Goal: Information Seeking & Learning: Find specific fact

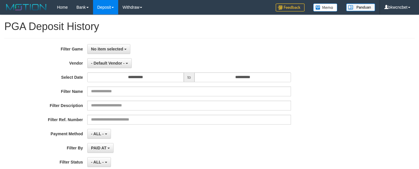
select select "**********"
select select "**"
select select
select select "**"
drag, startPoint x: 115, startPoint y: 53, endPoint x: 118, endPoint y: 59, distance: 6.6
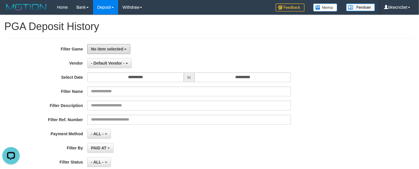
click at [115, 53] on button "No item selected" at bounding box center [108, 49] width 43 height 10
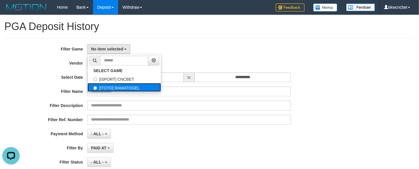
click at [117, 87] on label "[ITOTO] RAMATOGEL" at bounding box center [124, 87] width 73 height 9
select select "****"
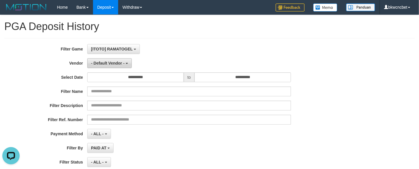
scroll to position [10, 0]
click at [113, 65] on span "- Default Vendor -" at bounding box center [108, 63] width 34 height 5
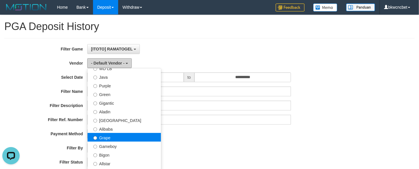
scroll to position [72, 0]
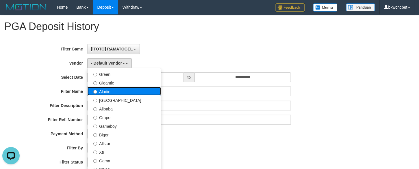
click at [113, 95] on label "Aladin" at bounding box center [124, 91] width 73 height 9
select select "**********"
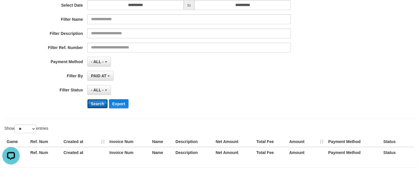
click at [96, 108] on button "Search" at bounding box center [97, 103] width 21 height 9
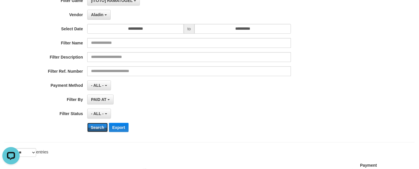
scroll to position [0, 0]
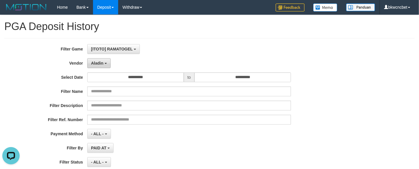
click at [93, 63] on span "Aladin" at bounding box center [97, 63] width 12 height 5
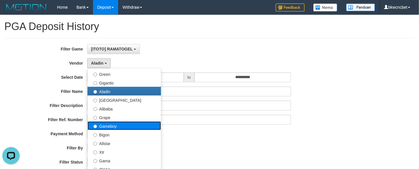
click at [110, 127] on label "Gameboy" at bounding box center [124, 126] width 73 height 9
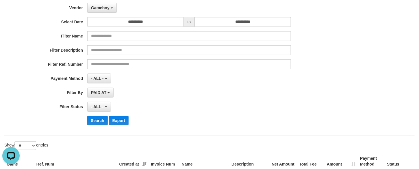
scroll to position [72, 0]
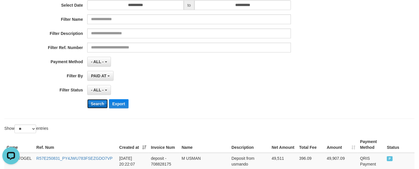
click at [96, 107] on button "Search" at bounding box center [97, 103] width 21 height 9
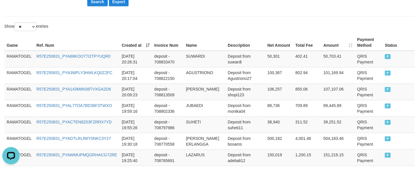
scroll to position [0, 0]
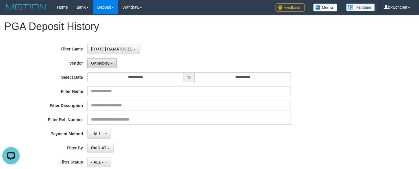
click at [94, 67] on button "Gameboy" at bounding box center [101, 63] width 29 height 10
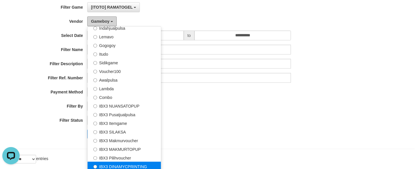
scroll to position [72, 0]
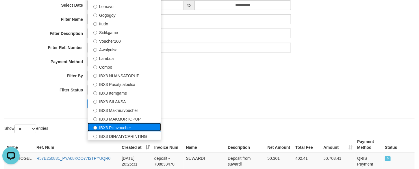
click at [112, 128] on label "IBX3 Pilihvoucher" at bounding box center [124, 127] width 73 height 9
select select "**********"
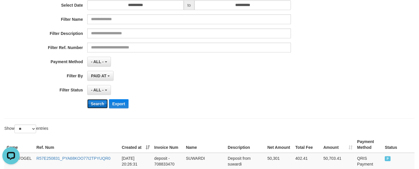
click at [91, 105] on button "Search" at bounding box center [97, 103] width 21 height 9
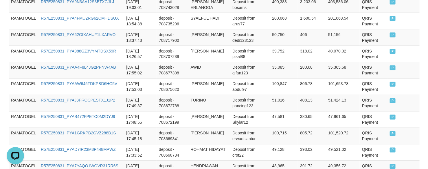
scroll to position [171, 0]
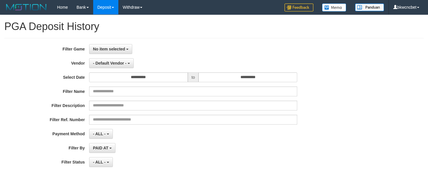
select select
select select "**"
select select
select select "**"
click at [116, 51] on button "No item selected" at bounding box center [110, 49] width 43 height 10
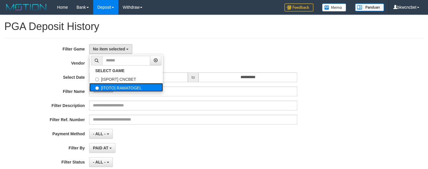
click at [119, 86] on label "[ITOTO] RAMATOGEL" at bounding box center [125, 87] width 73 height 9
select select "****"
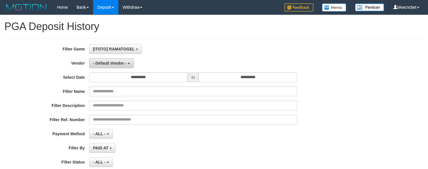
scroll to position [10, 0]
click at [112, 65] on span "- Default Vendor -" at bounding box center [110, 63] width 34 height 5
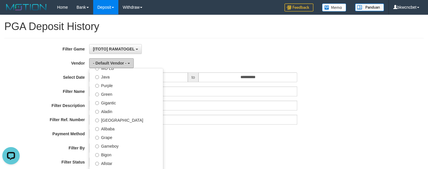
scroll to position [72, 0]
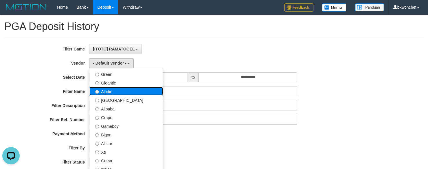
click at [114, 95] on label "Aladin" at bounding box center [125, 91] width 73 height 9
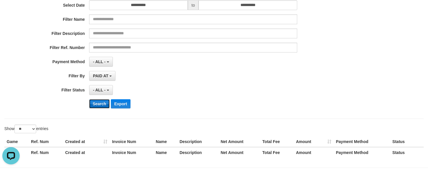
click at [102, 107] on button "Search" at bounding box center [99, 103] width 21 height 9
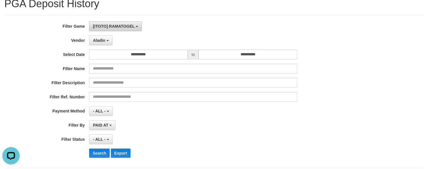
scroll to position [0, 0]
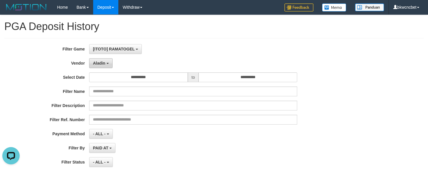
click at [105, 63] on button "Aladin" at bounding box center [100, 63] width 23 height 10
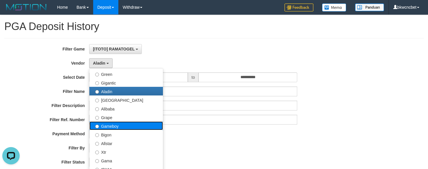
click at [120, 124] on label "Gameboy" at bounding box center [125, 126] width 73 height 9
select select "**********"
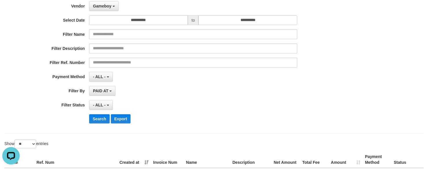
scroll to position [144, 0]
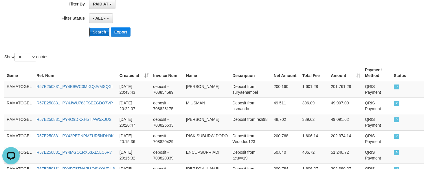
click at [97, 37] on button "Search" at bounding box center [99, 31] width 21 height 9
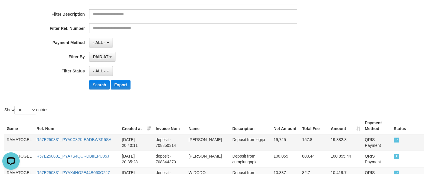
scroll to position [30, 0]
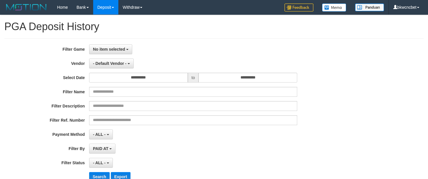
select select
select select "**"
drag, startPoint x: 104, startPoint y: 53, endPoint x: 111, endPoint y: 62, distance: 10.9
click at [104, 53] on button "No item selected" at bounding box center [110, 49] width 43 height 10
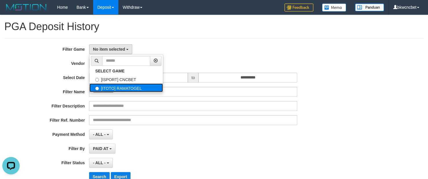
click at [128, 91] on label "[ITOTO] RAMATOGEL" at bounding box center [125, 87] width 73 height 9
select select "****"
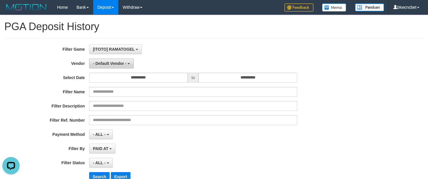
click at [123, 64] on span "- Default Vendor -" at bounding box center [110, 63] width 34 height 5
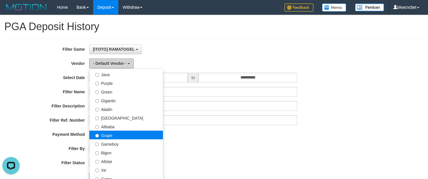
scroll to position [72, 0]
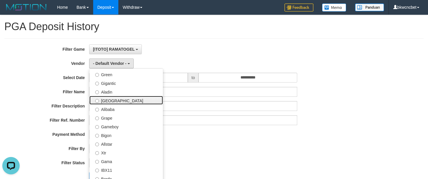
click at [115, 101] on label "[GEOGRAPHIC_DATA]" at bounding box center [125, 100] width 73 height 9
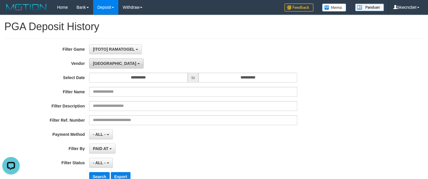
click at [105, 62] on button "[GEOGRAPHIC_DATA]" at bounding box center [116, 63] width 54 height 10
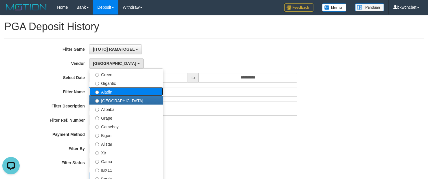
click at [107, 96] on label "Aladin" at bounding box center [125, 91] width 73 height 9
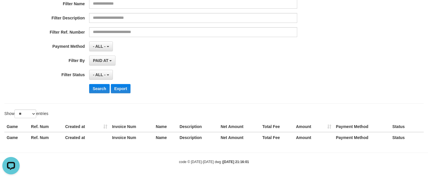
scroll to position [90, 0]
click at [102, 88] on button "Search" at bounding box center [99, 88] width 21 height 9
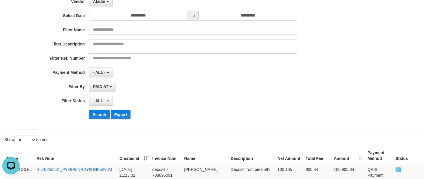
scroll to position [0, 0]
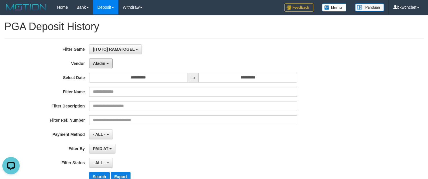
drag, startPoint x: 101, startPoint y: 65, endPoint x: 155, endPoint y: 130, distance: 84.6
click at [101, 65] on span "Aladin" at bounding box center [99, 63] width 12 height 5
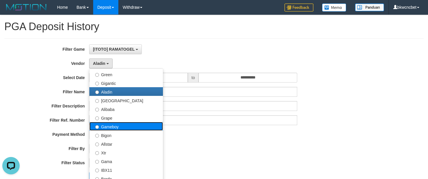
click at [118, 128] on label "Gameboy" at bounding box center [125, 126] width 73 height 9
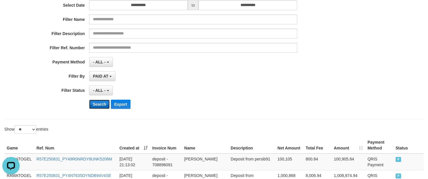
click at [103, 107] on button "Search" at bounding box center [99, 103] width 21 height 9
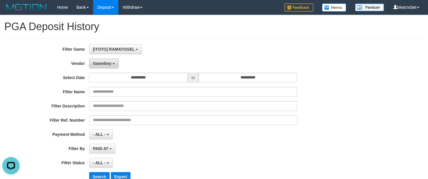
click at [111, 63] on span "Gameboy" at bounding box center [102, 63] width 18 height 5
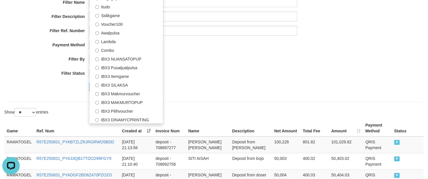
scroll to position [144, 0]
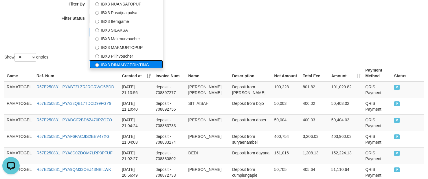
click at [119, 60] on label "IBX3 DINAMYCPRINTING" at bounding box center [125, 64] width 73 height 9
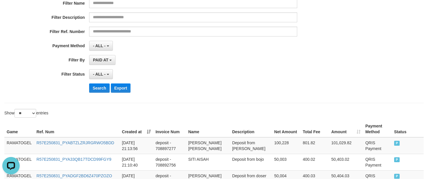
scroll to position [0, 0]
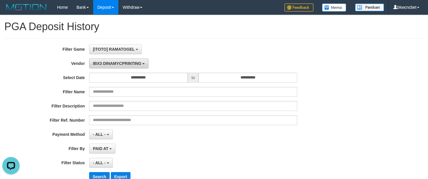
click at [108, 62] on span "IBX3 DINAMYCPRINTING" at bounding box center [117, 63] width 48 height 5
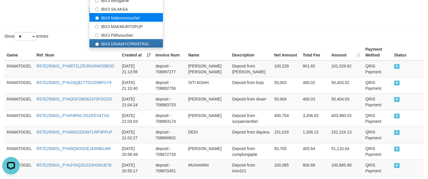
scroll to position [144, 0]
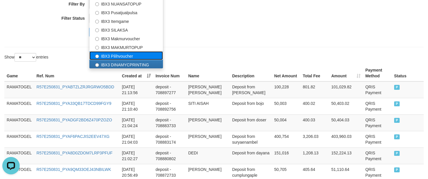
click at [117, 57] on label "IBX3 Pilihvoucher" at bounding box center [125, 55] width 73 height 9
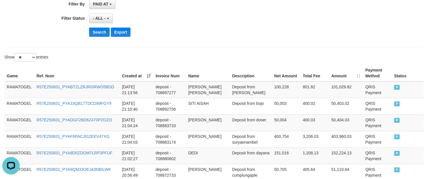
click at [104, 36] on button "Search" at bounding box center [99, 31] width 21 height 9
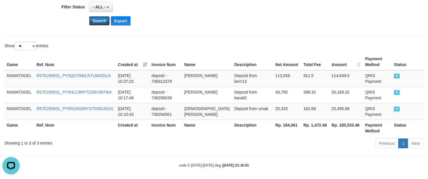
scroll to position [162, 0]
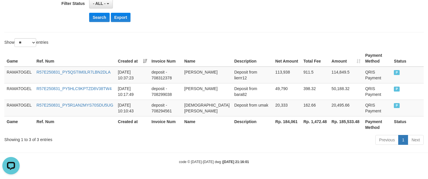
click at [289, 121] on th "Rp. 184,061" at bounding box center [287, 124] width 28 height 16
copy th "184,061"
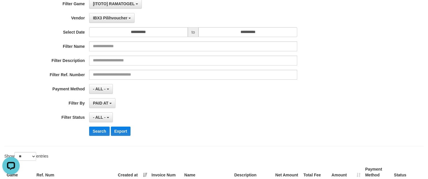
scroll to position [0, 0]
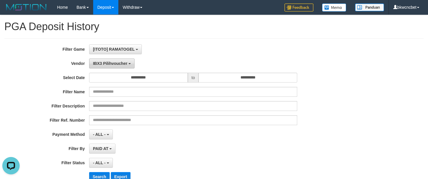
click at [112, 65] on span "IBX3 Pilihvoucher" at bounding box center [110, 63] width 34 height 5
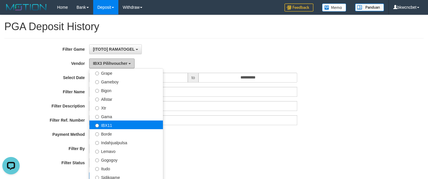
scroll to position [45, 0]
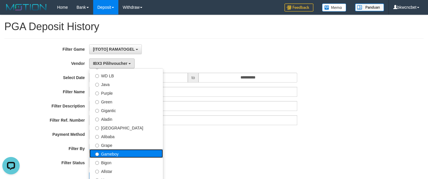
click at [113, 152] on label "Gameboy" at bounding box center [125, 153] width 73 height 9
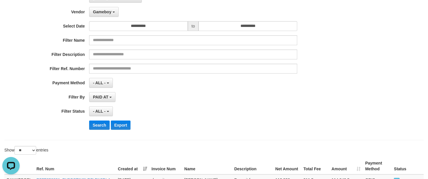
scroll to position [72, 0]
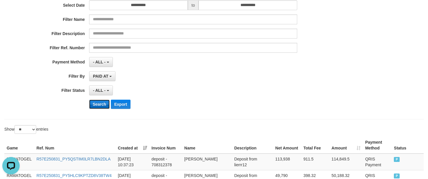
click at [99, 105] on button "Search" at bounding box center [99, 103] width 21 height 9
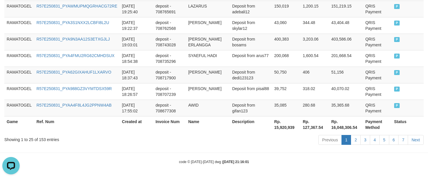
scroll to position [527, 0]
click at [282, 127] on th "Rp. 15,920,939" at bounding box center [286, 124] width 29 height 16
copy th "15,920,939"
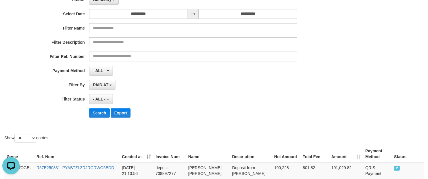
scroll to position [0, 0]
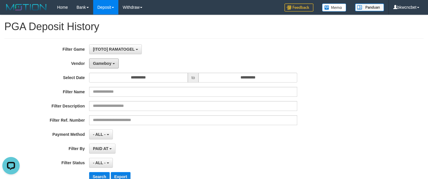
drag, startPoint x: 100, startPoint y: 63, endPoint x: 110, endPoint y: 78, distance: 18.4
click at [100, 63] on span "Gameboy" at bounding box center [102, 63] width 18 height 5
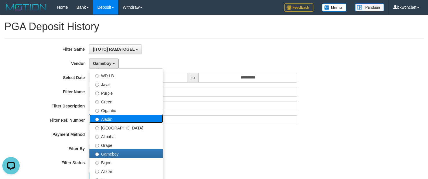
click at [114, 118] on label "Aladin" at bounding box center [125, 118] width 73 height 9
select select "**********"
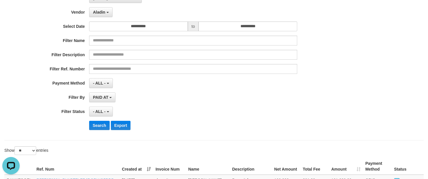
scroll to position [72, 0]
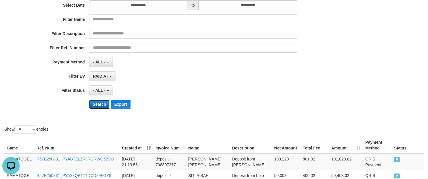
click at [99, 108] on button "Search" at bounding box center [99, 103] width 21 height 9
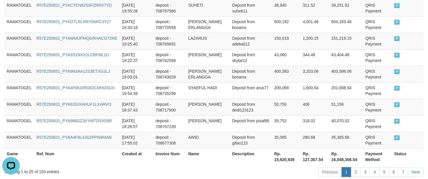
scroll to position [527, 0]
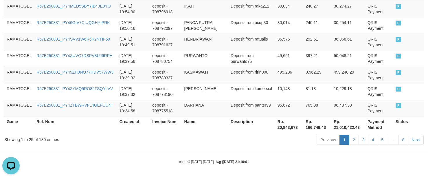
click at [276, 123] on th "Rp. 20,843,673" at bounding box center [289, 124] width 28 height 16
copy th "Rp"
click at [289, 127] on th "Rp. 20,843,673" at bounding box center [289, 124] width 28 height 16
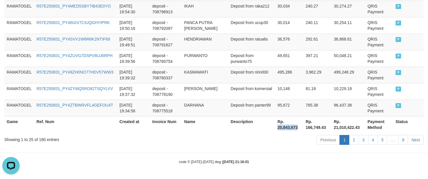
copy th "20,843,673"
